Goal: Information Seeking & Learning: Find specific fact

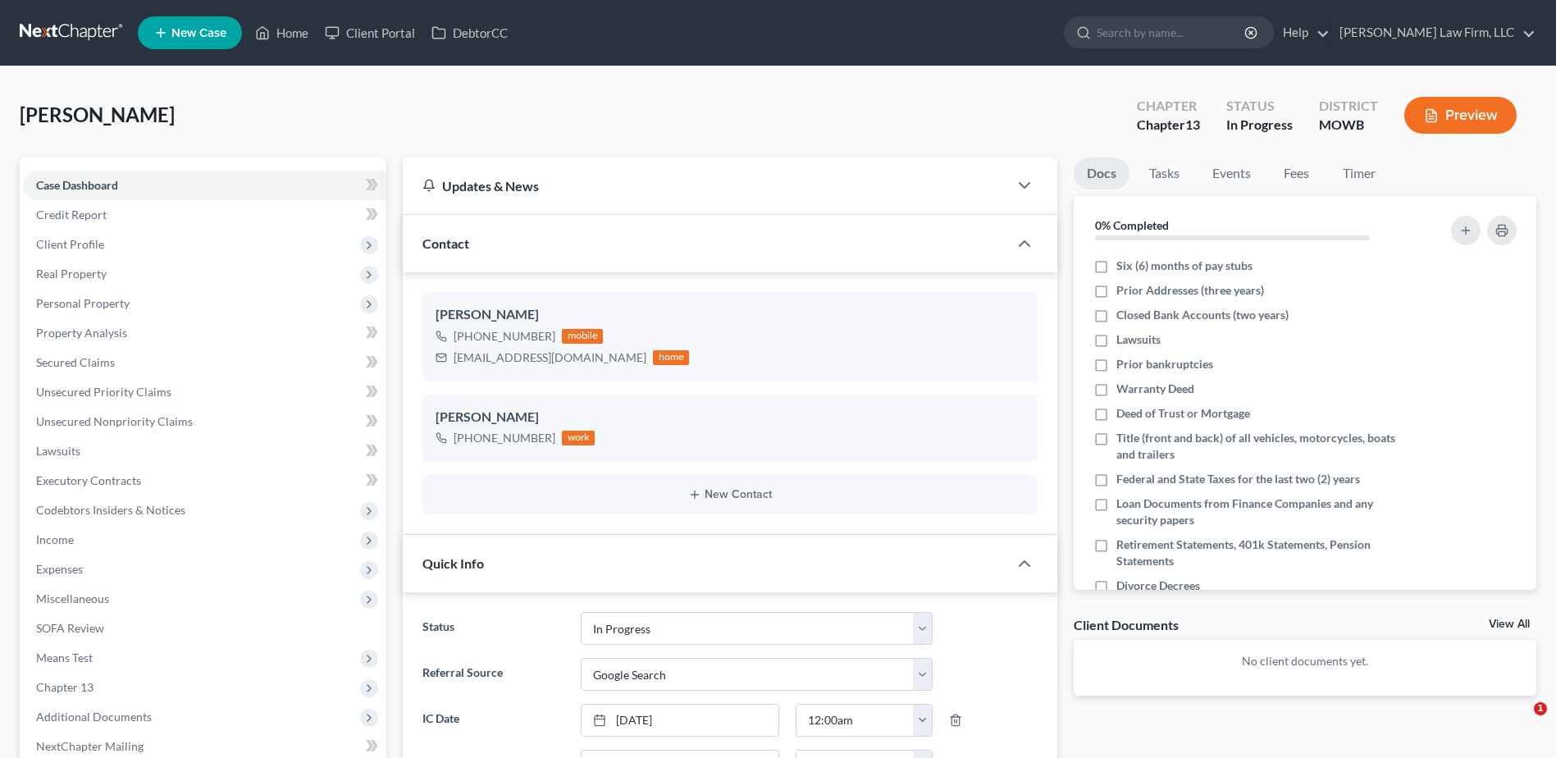
select select "4"
select select "0"
click at [289, 31] on link "Home" at bounding box center [282, 33] width 70 height 30
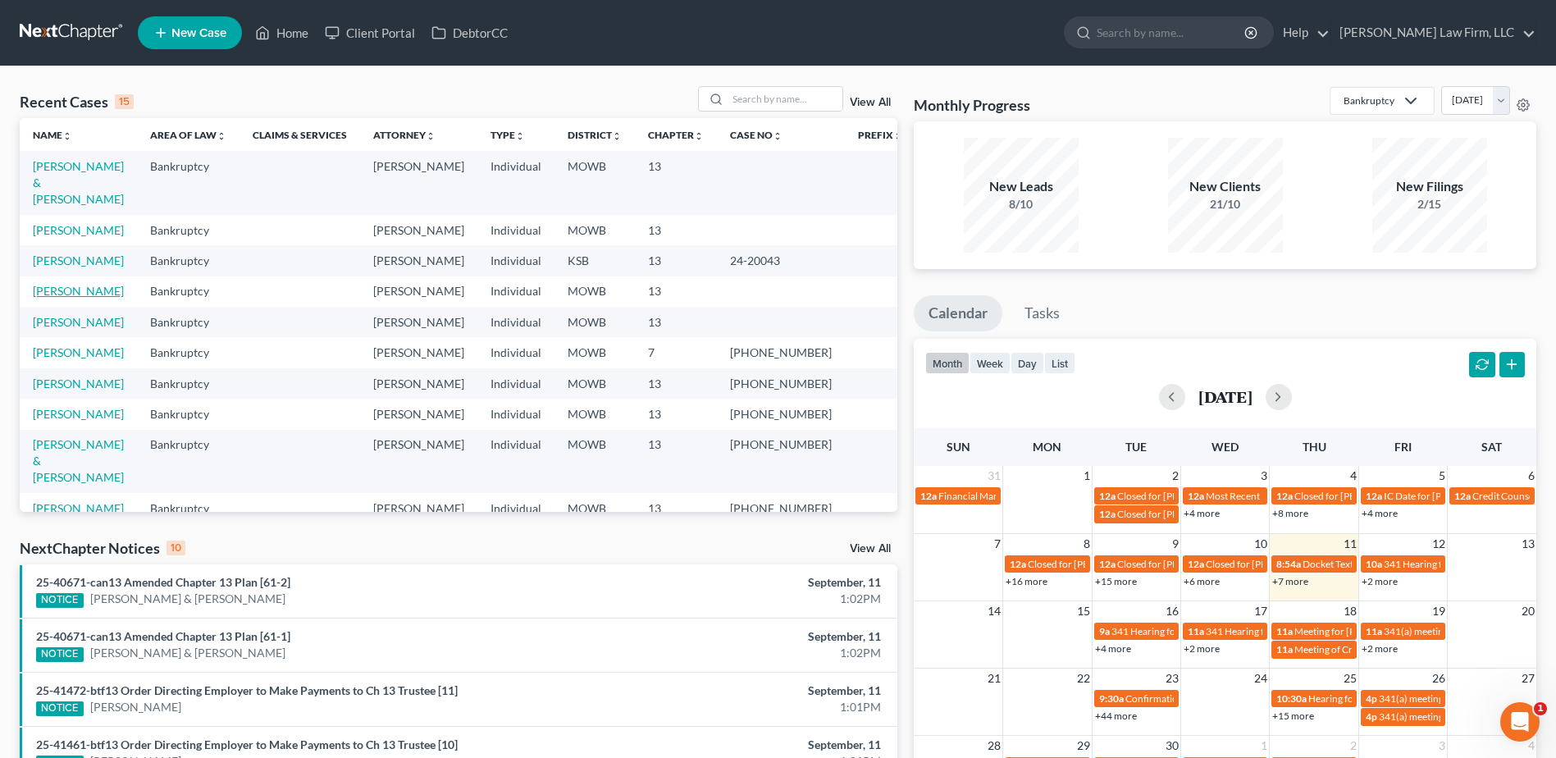
click at [84, 284] on link "[PERSON_NAME]" at bounding box center [78, 291] width 91 height 14
select select "4"
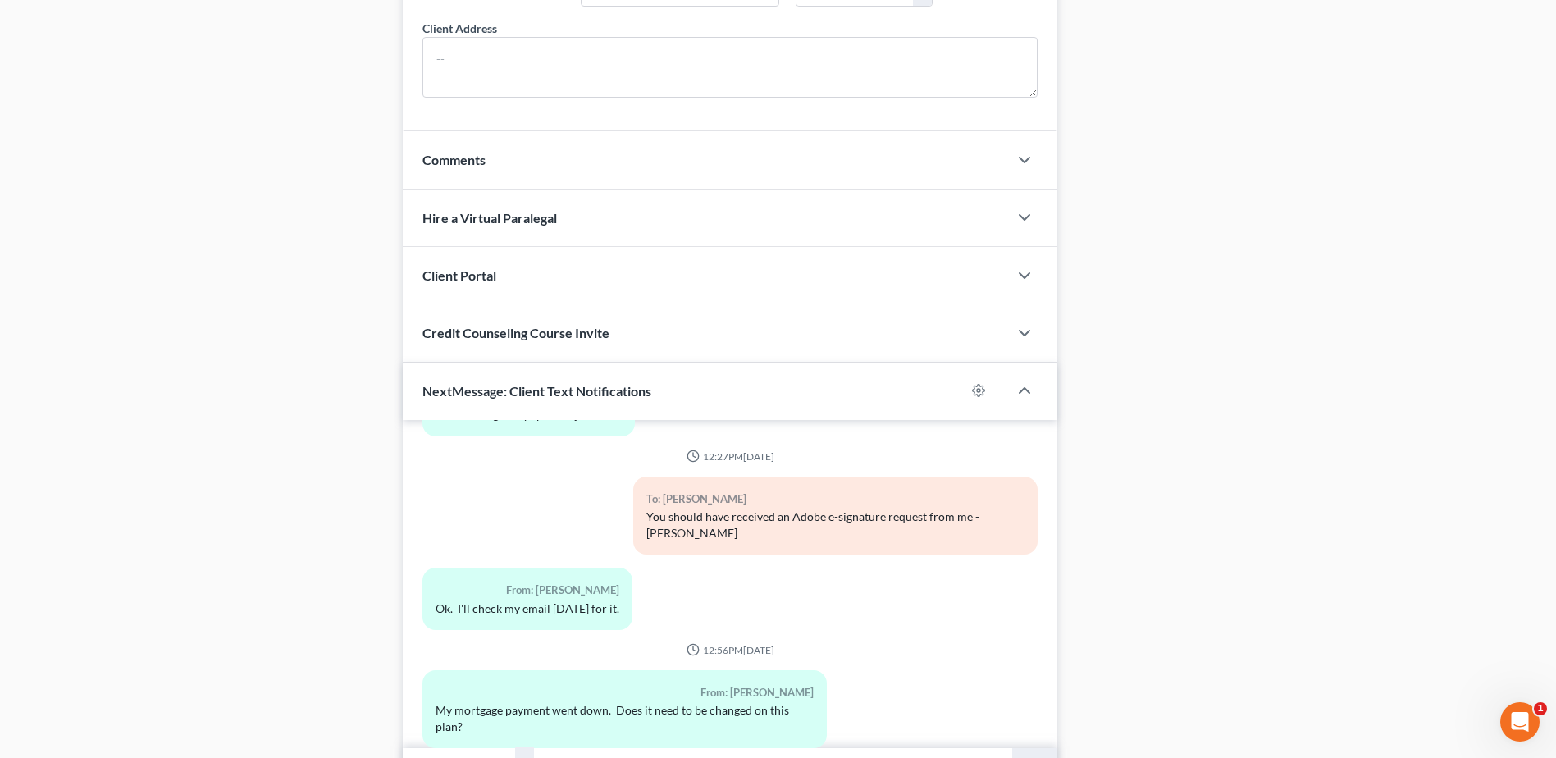
scroll to position [1449, 0]
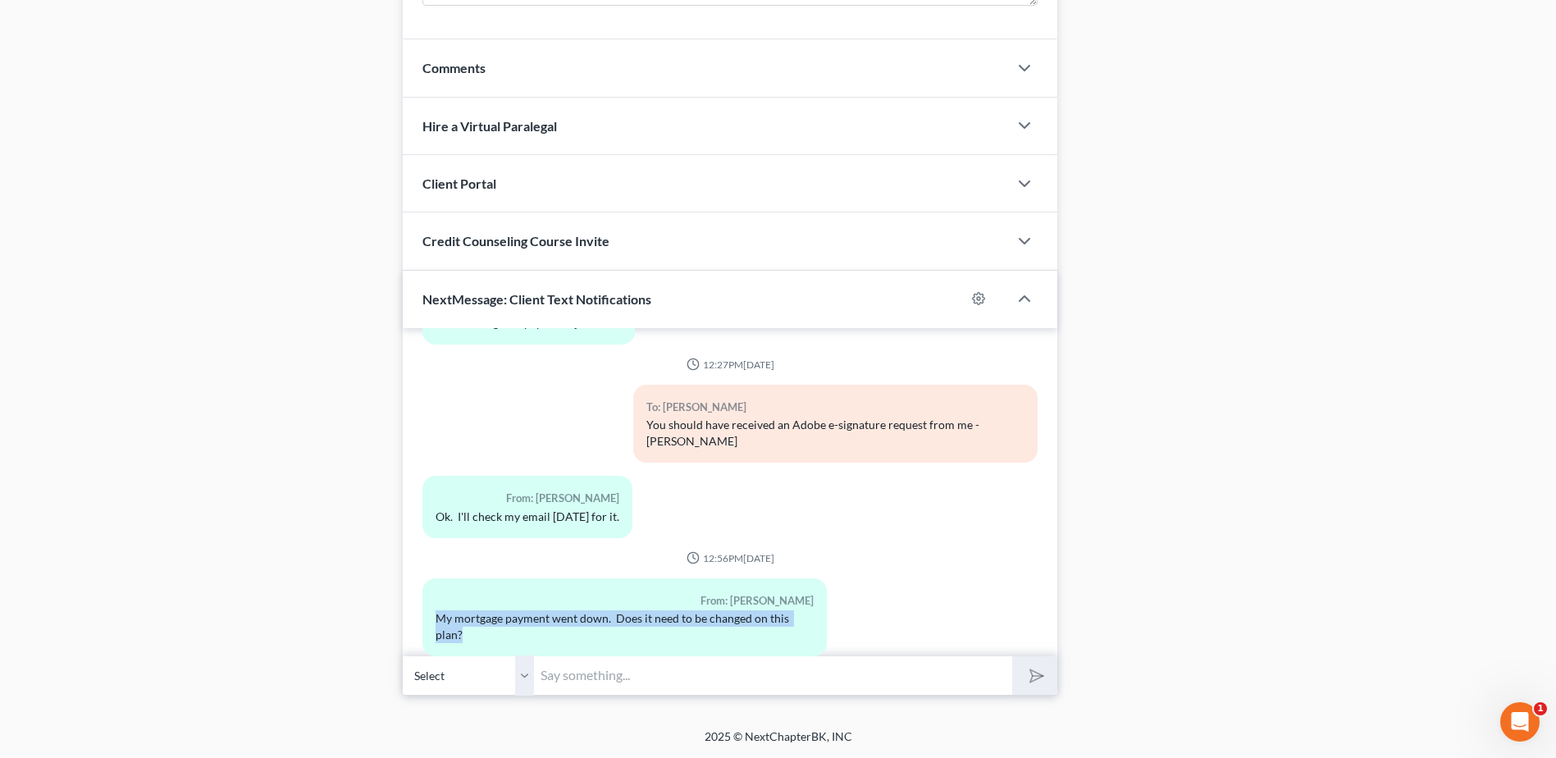
drag, startPoint x: 439, startPoint y: 586, endPoint x: 780, endPoint y: 607, distance: 341.7
click at [780, 610] on div "My mortgage payment went down. Does it need to be changed on this plan?" at bounding box center [624, 626] width 378 height 33
copy div "My mortgage payment went down. Does it need to be changed on this plan?"
